Goal: Task Accomplishment & Management: Manage account settings

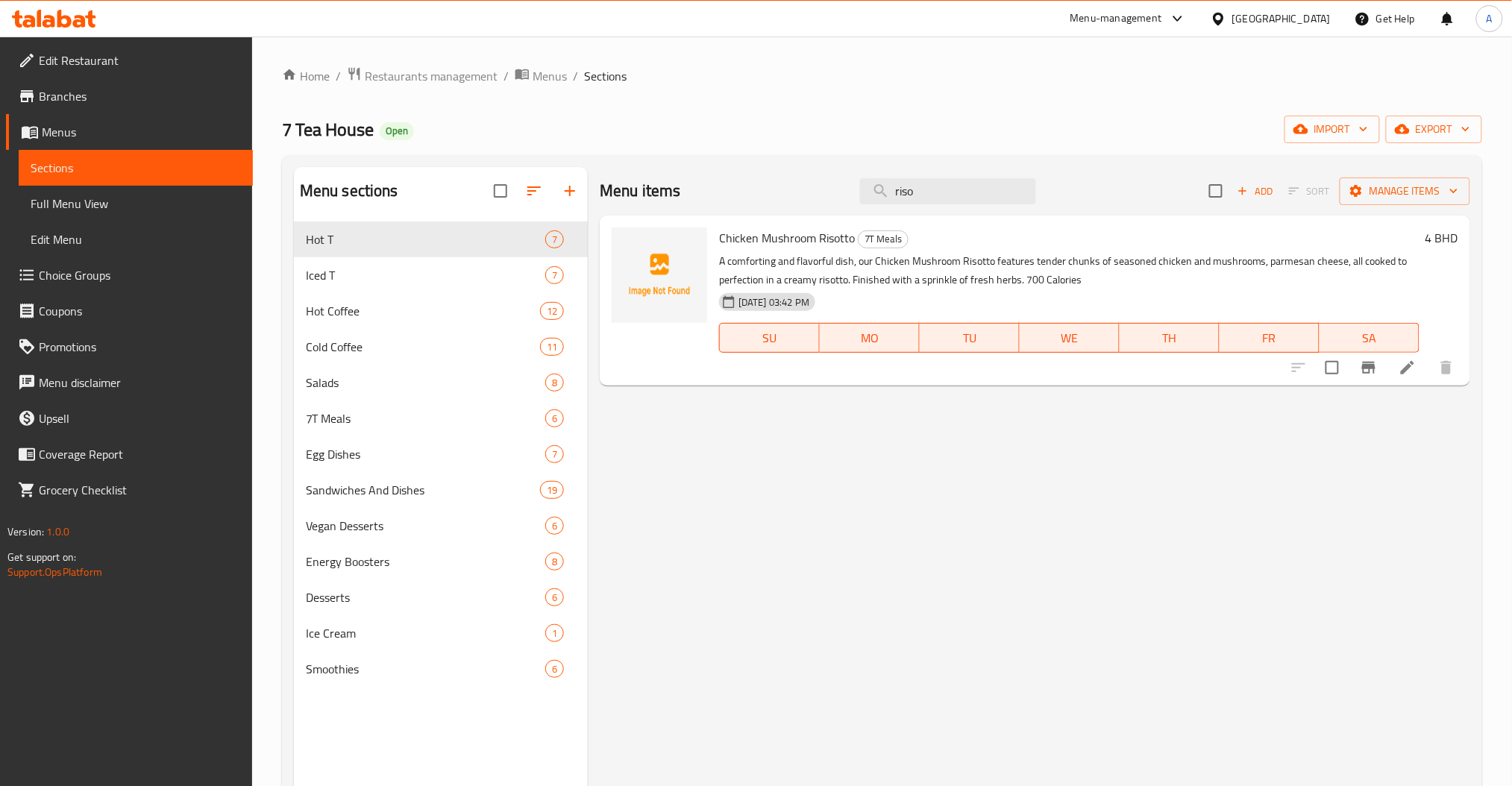
click at [416, 89] on div "Home / Restaurants management / Menus / Sections 7 Tea House Open import export…" at bounding box center [882, 516] width 1201 height 899
click at [419, 83] on span "Restaurants management" at bounding box center [431, 76] width 133 height 18
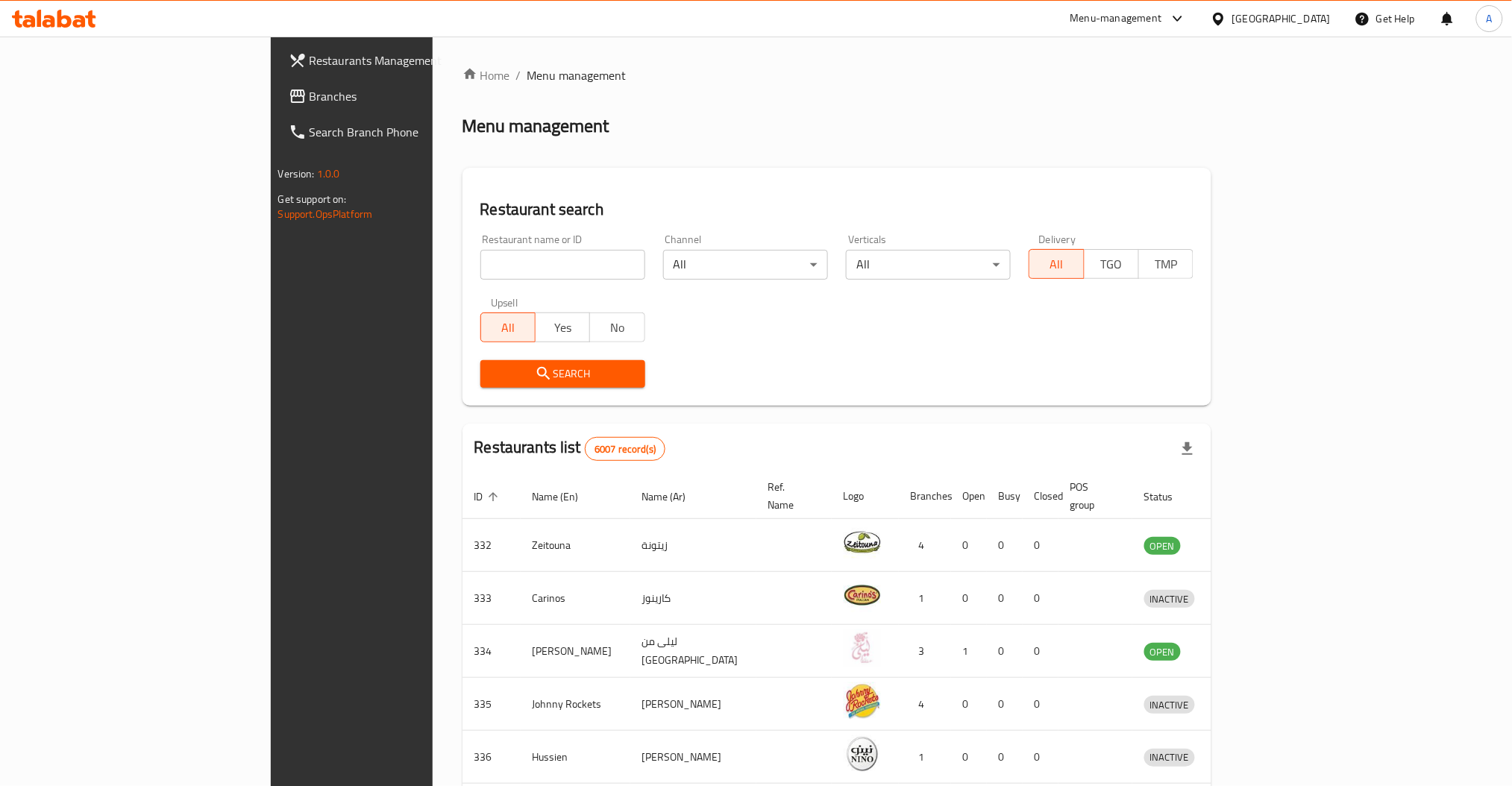
click at [421, 269] on div at bounding box center [756, 393] width 1512 height 786
click at [463, 269] on div "Home / Menu management Menu management Restaurant search Restaurant name or ID …" at bounding box center [837, 583] width 749 height 1033
click at [480, 269] on input "search" at bounding box center [563, 264] width 165 height 30
type input "aloosh"
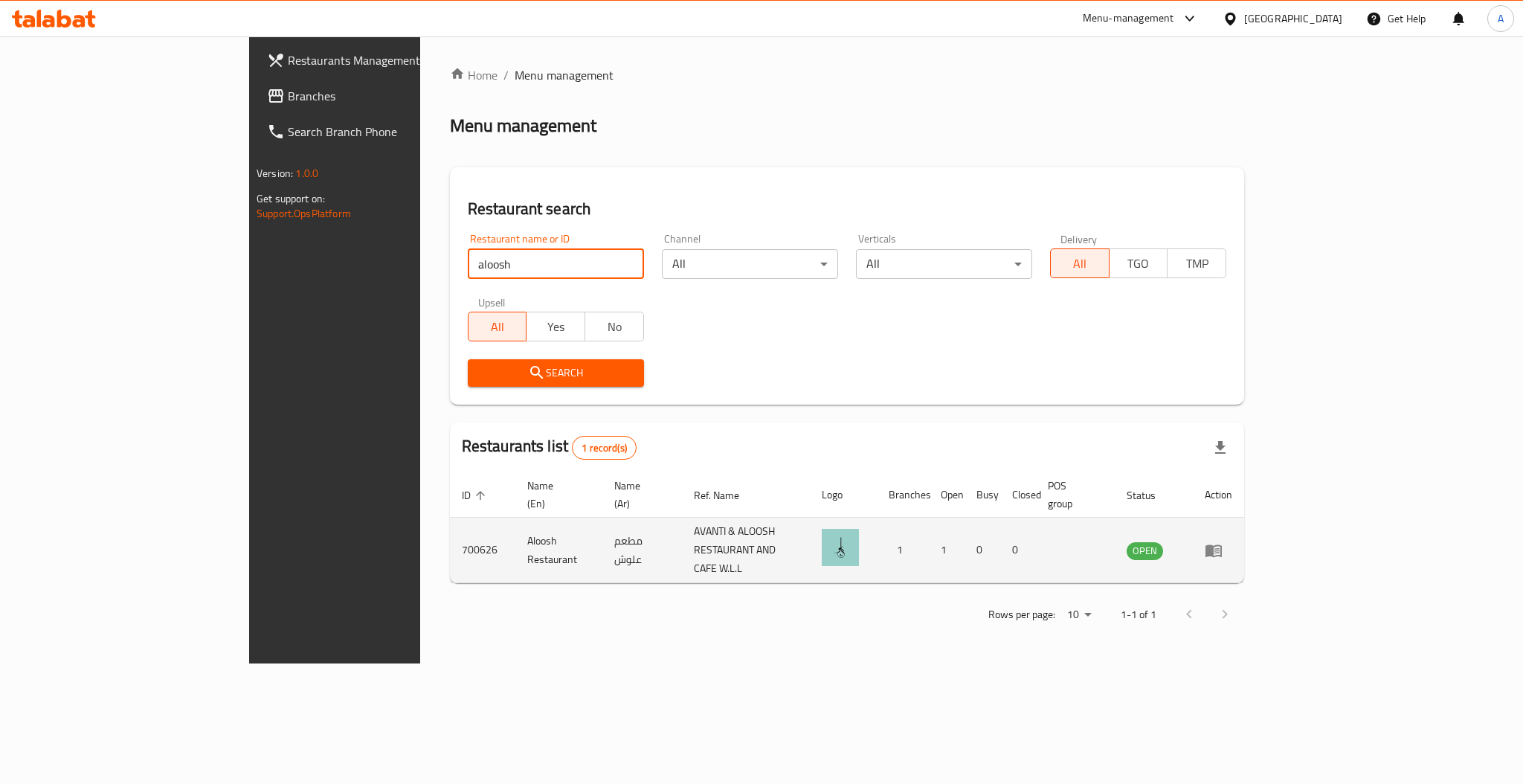
click at [1222, 541] on icon "enhanced table" at bounding box center [1213, 550] width 18 height 18
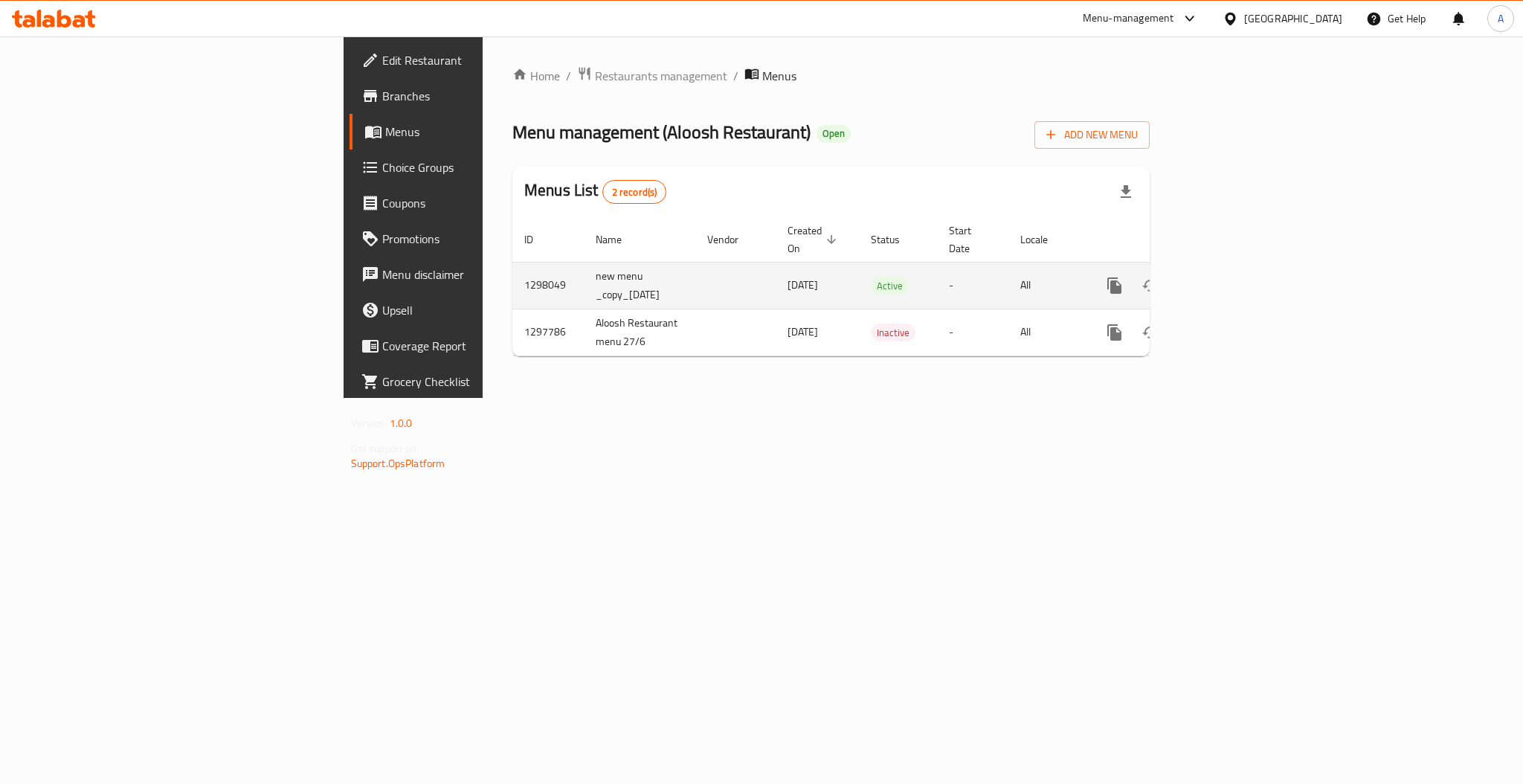
click at [1240, 267] on link "enhanced table" at bounding box center [1222, 285] width 35 height 35
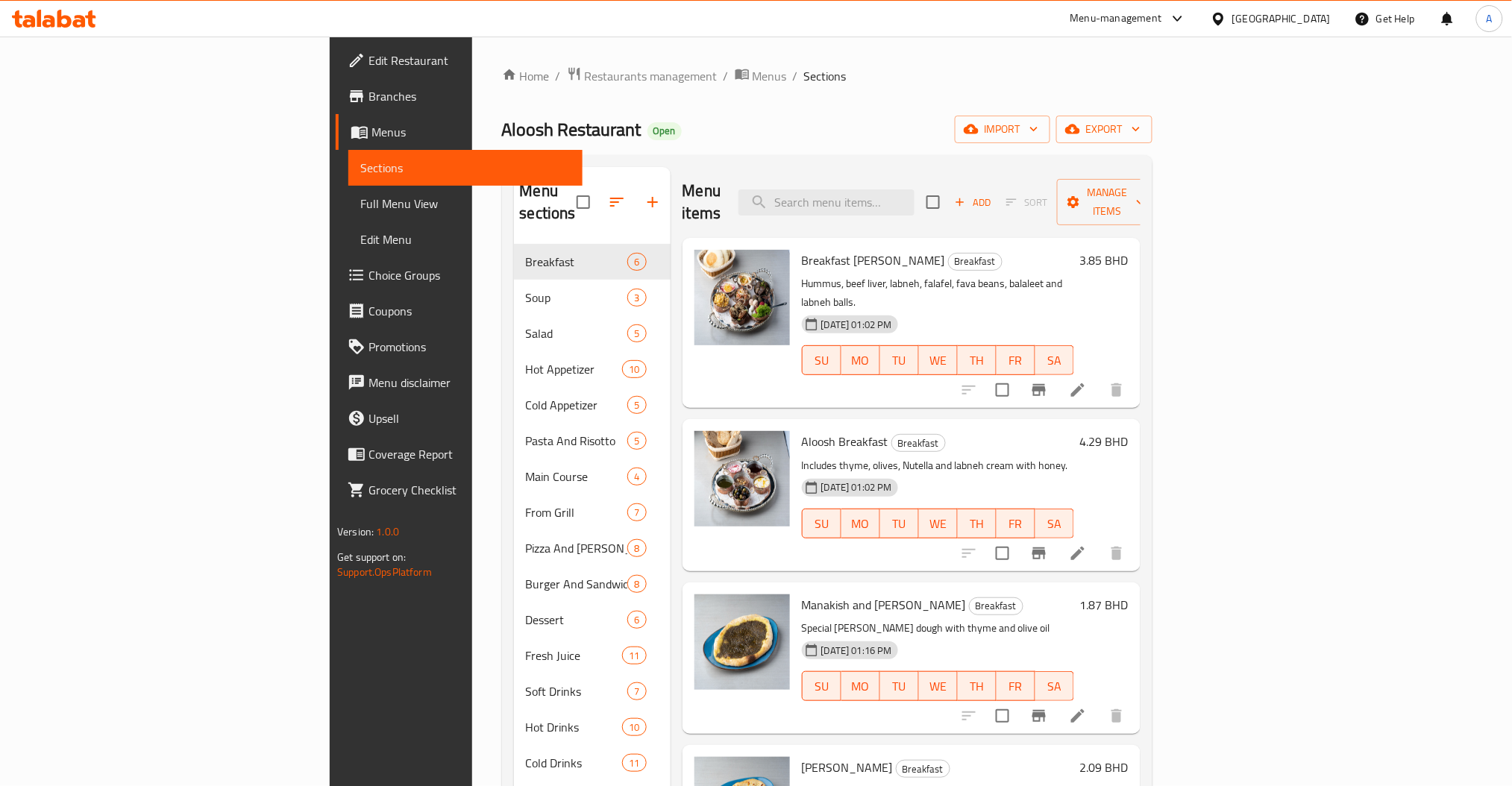
click at [1129, 250] on h6 "3.85 BHD" at bounding box center [1104, 260] width 49 height 21
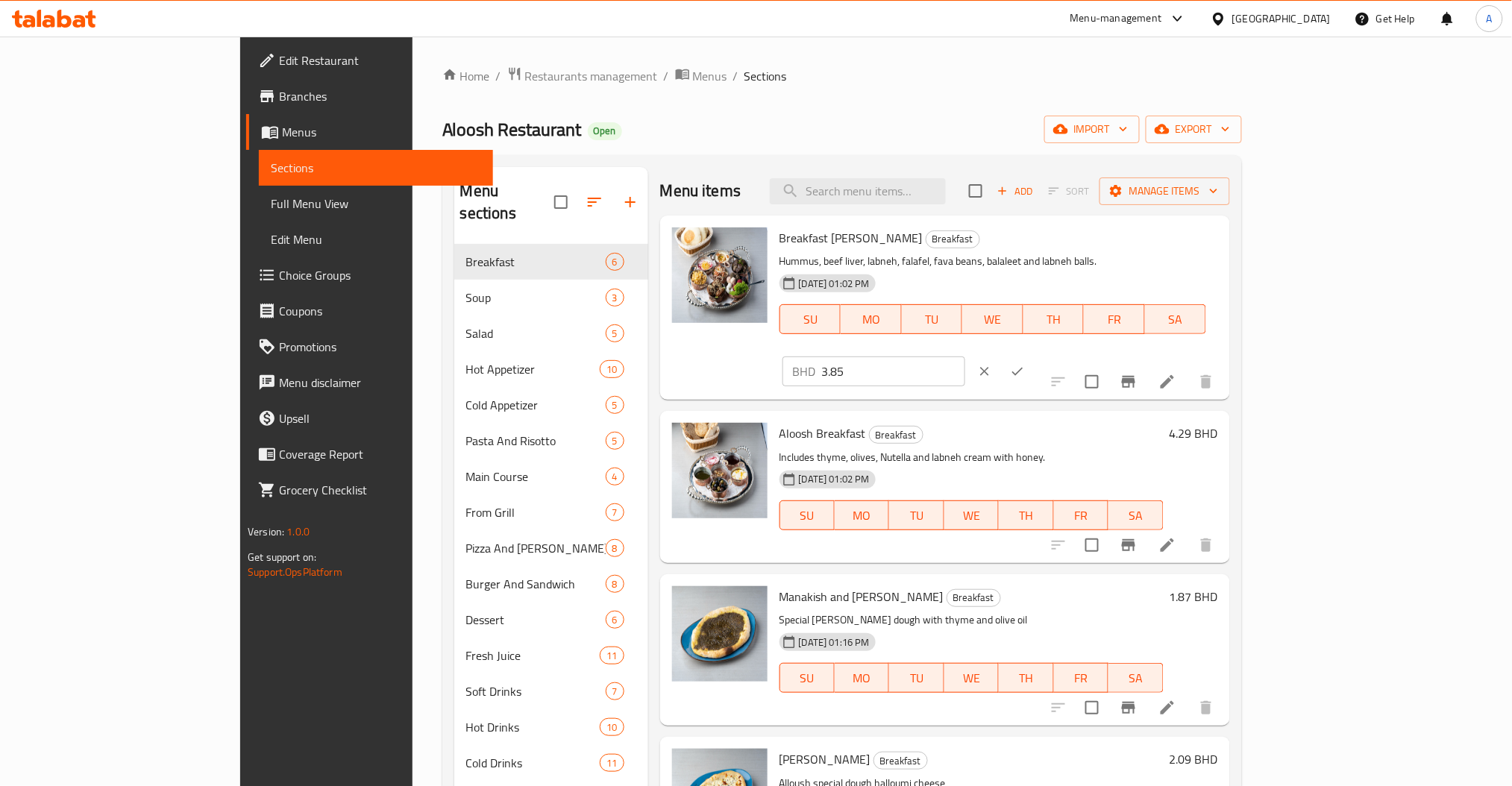
drag, startPoint x: 1301, startPoint y: 241, endPoint x: 1197, endPoint y: 244, distance: 104.0
click at [965, 356] on div "BHD 3.85 ​" at bounding box center [874, 371] width 183 height 30
paste input "900"
type input "3.900"
click at [1025, 364] on icon "ok" at bounding box center [1017, 371] width 15 height 15
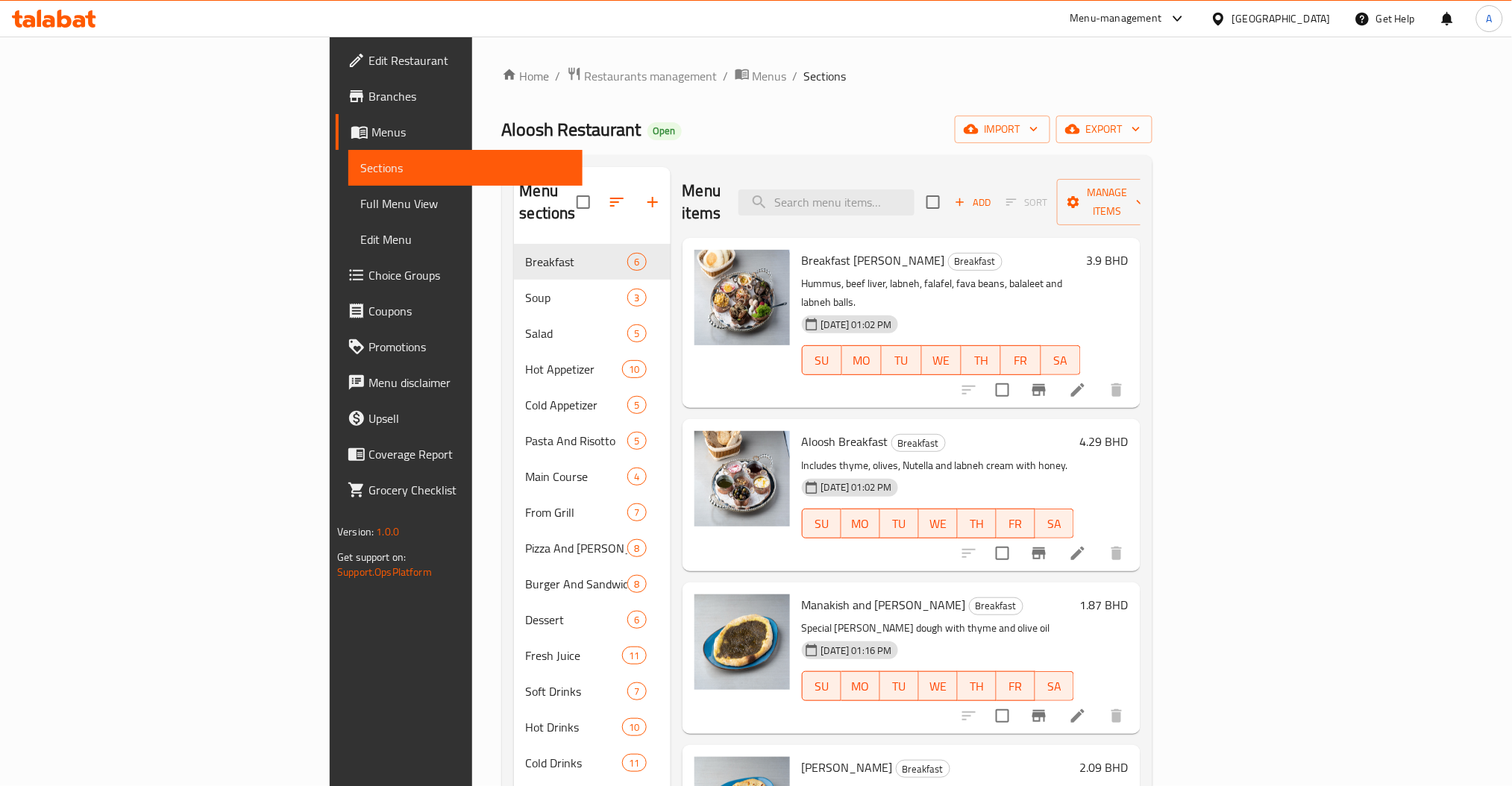
click at [985, 244] on div "Breakfast [PERSON_NAME] Breakfast Hummus, beef liver, labneh, falafel, fava bea…" at bounding box center [941, 322] width 291 height 158
click at [914, 196] on input "search" at bounding box center [827, 203] width 176 height 26
paste input "Mushroom Soup"
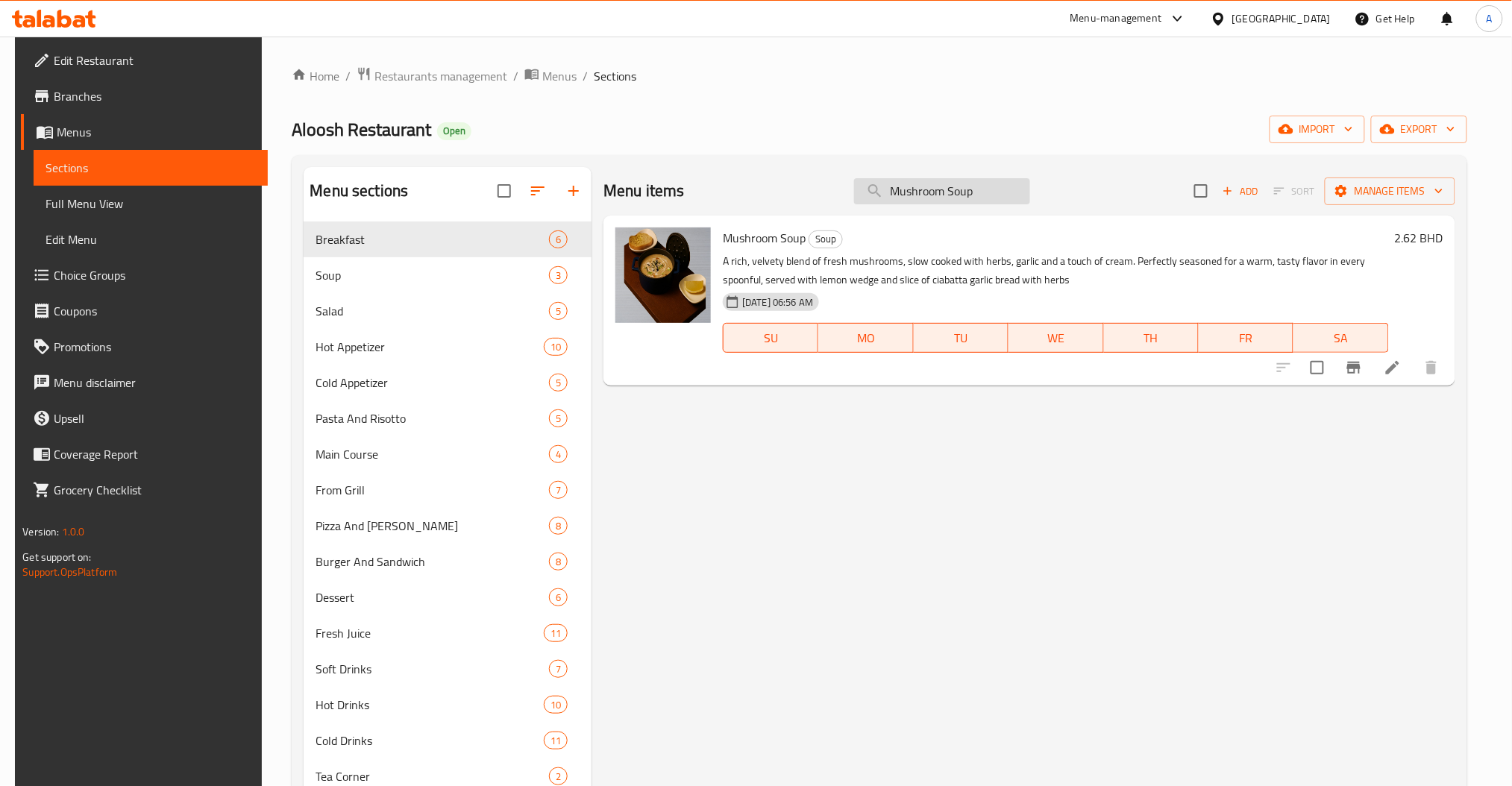
click at [985, 191] on input "Mushroom Soup" at bounding box center [942, 191] width 176 height 26
paste input "Hot Chocolate"
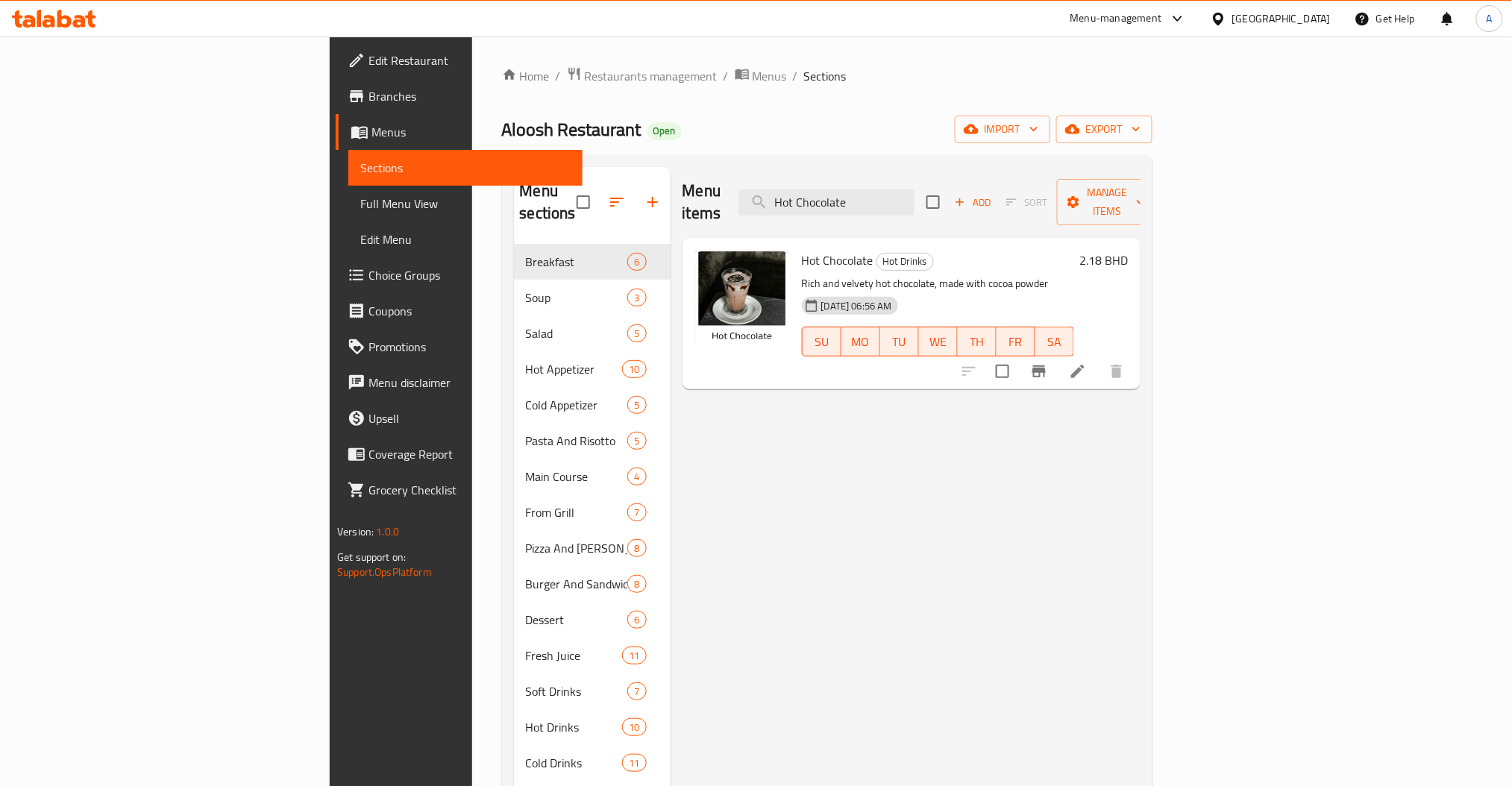
type input "Hot Chocolate"
click at [780, 618] on div "Menu items Hot Chocolate Add Sort Manage items Hot Chocolate Hot Drinks Rich an…" at bounding box center [905, 560] width 470 height 786
